Goal: Task Accomplishment & Management: Use online tool/utility

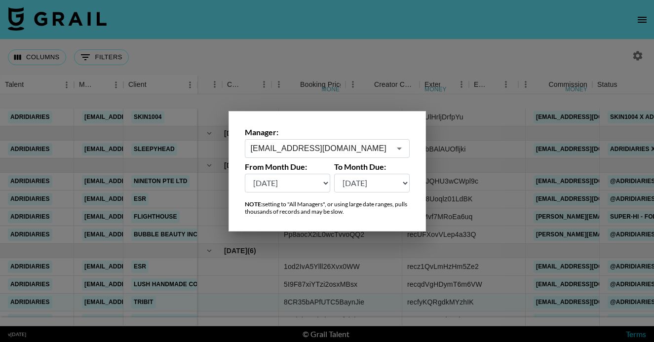
click at [319, 185] on select "[DATE] [DATE] '[DATE] May '[DATE] Mar '[DATE] Jan '[DATE] Nov '[DATE] Sep '[DAT…" at bounding box center [288, 183] width 86 height 19
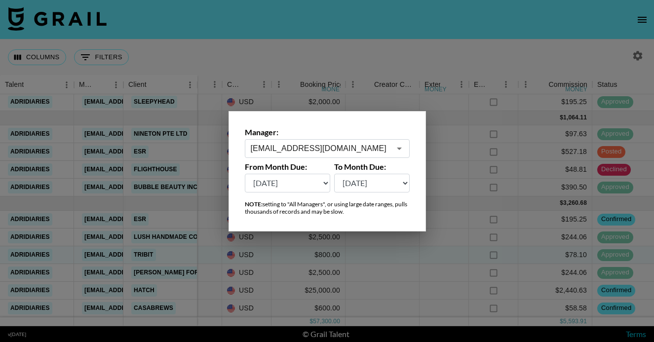
select select "[DATE]"
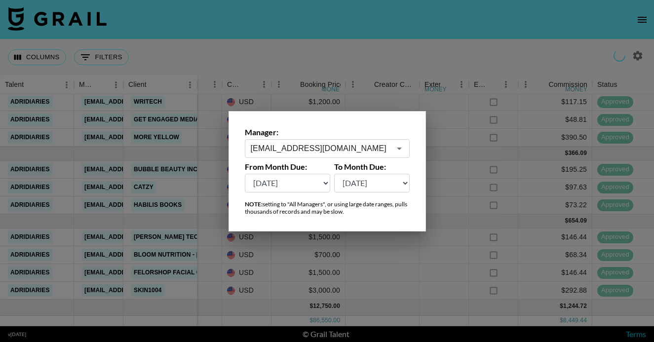
click at [210, 139] on div at bounding box center [327, 171] width 654 height 342
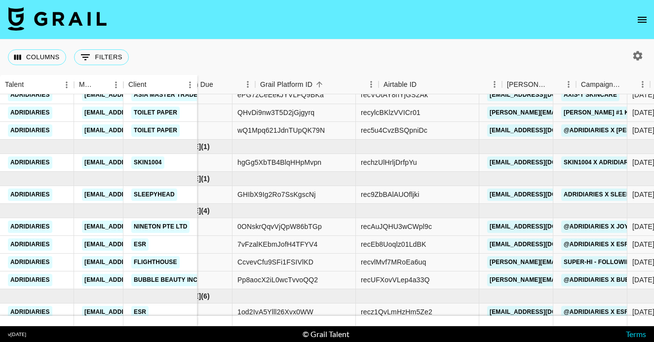
scroll to position [293, 0]
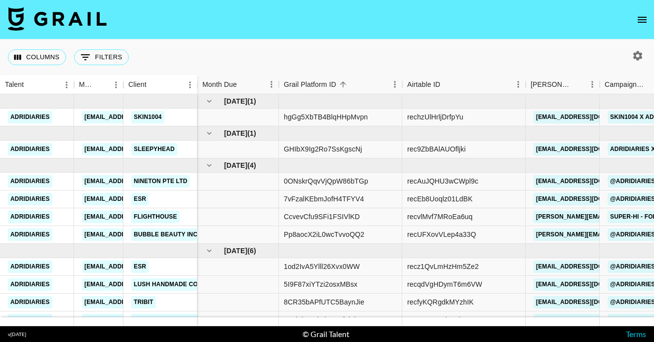
click at [638, 58] on icon "button" at bounding box center [637, 55] width 9 height 9
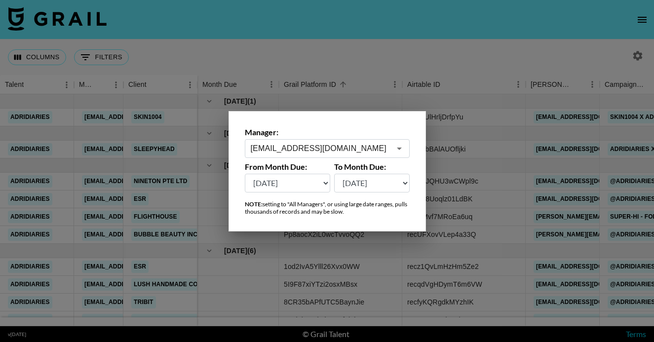
click at [296, 178] on select "[DATE] [DATE] '[DATE] May '[DATE] Mar '[DATE] Jan '[DATE] Nov '[DATE] Sep '[DAT…" at bounding box center [288, 183] width 86 height 19
select select "[DATE]"
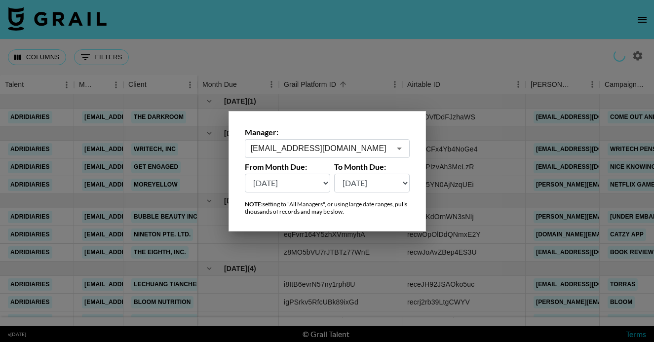
click at [265, 267] on div at bounding box center [327, 171] width 654 height 342
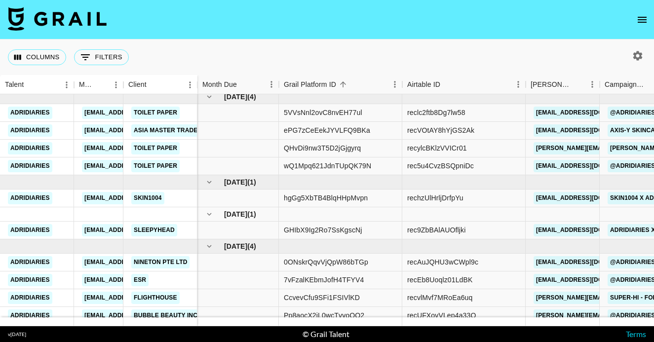
scroll to position [270, 0]
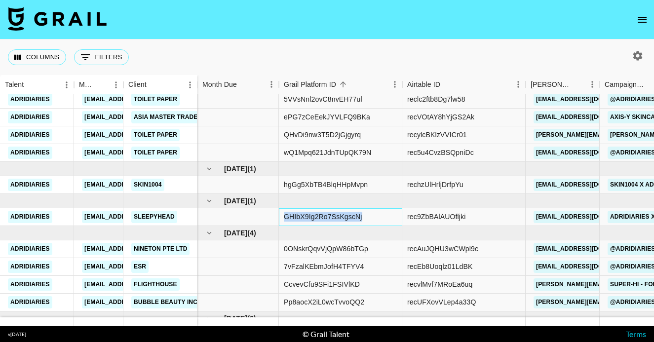
drag, startPoint x: 363, startPoint y: 214, endPoint x: 283, endPoint y: 215, distance: 79.9
click at [283, 215] on div "GHIbX9Ig2Ro7SsKgscNj" at bounding box center [340, 217] width 123 height 18
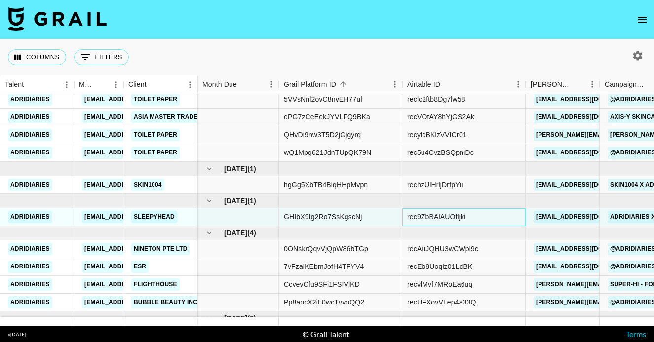
click at [480, 222] on div "rec9ZbBAlAUOfljki" at bounding box center [463, 217] width 123 height 18
drag, startPoint x: 472, startPoint y: 217, endPoint x: 407, endPoint y: 218, distance: 65.1
click at [407, 218] on div "rec9ZbBAlAUOfljki" at bounding box center [463, 217] width 123 height 18
copy div "rec9ZbBAlAUOfljki"
